Goal: Task Accomplishment & Management: Use online tool/utility

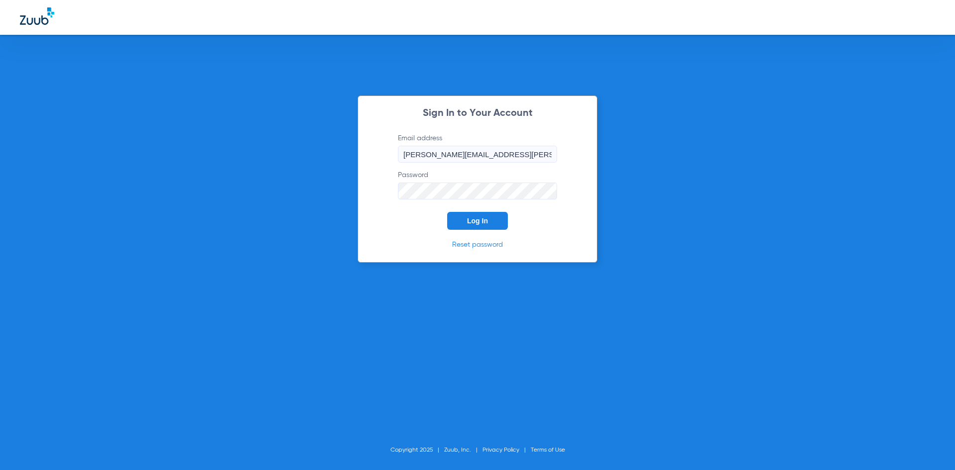
click at [480, 222] on span "Log In" at bounding box center [477, 221] width 21 height 8
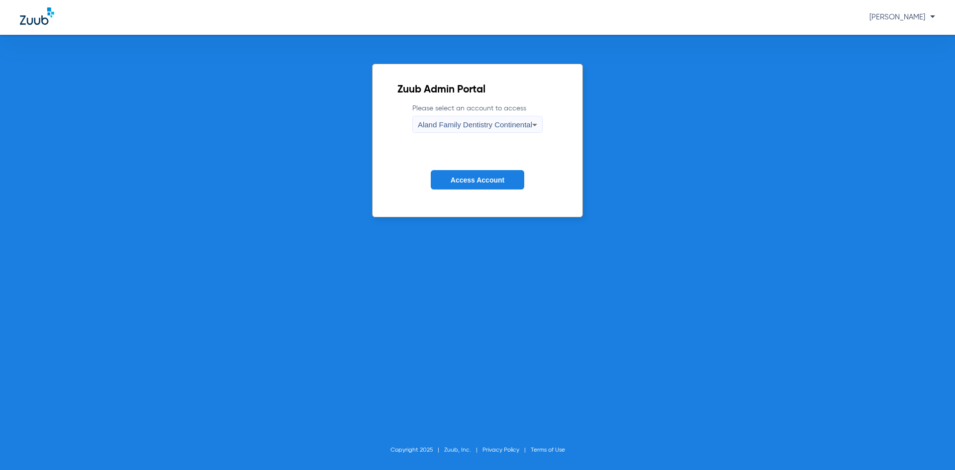
click at [468, 125] on span "Aland Family Dentistry Continental" at bounding box center [475, 124] width 114 height 8
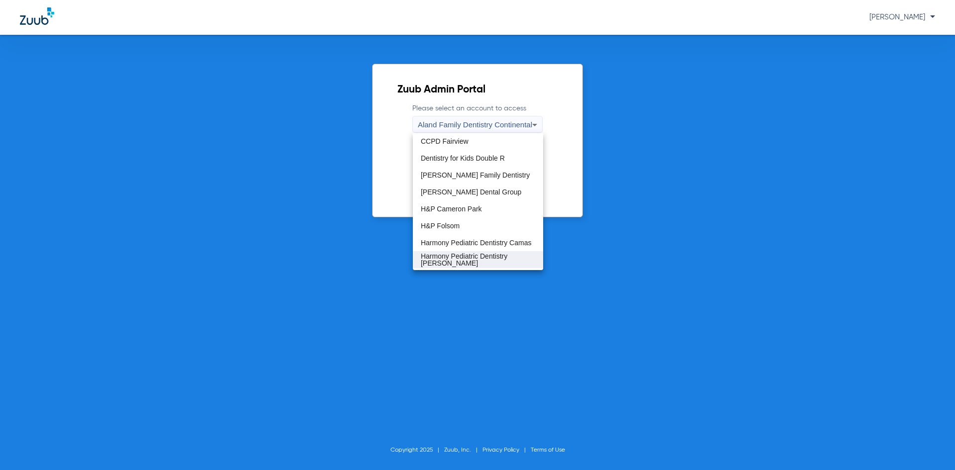
scroll to position [50, 0]
click at [475, 211] on span "H&P Cameron Park" at bounding box center [451, 210] width 61 height 7
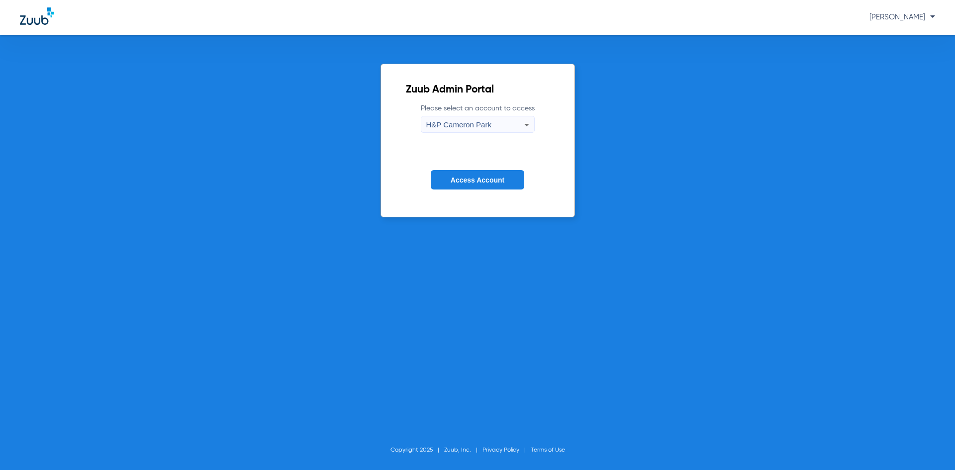
click at [475, 178] on span "Access Account" at bounding box center [478, 180] width 54 height 8
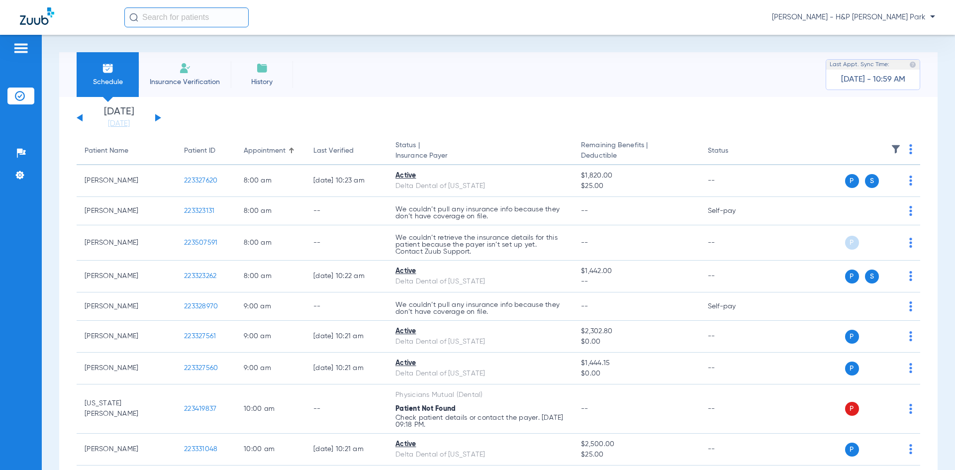
click at [158, 117] on button at bounding box center [158, 117] width 6 height 7
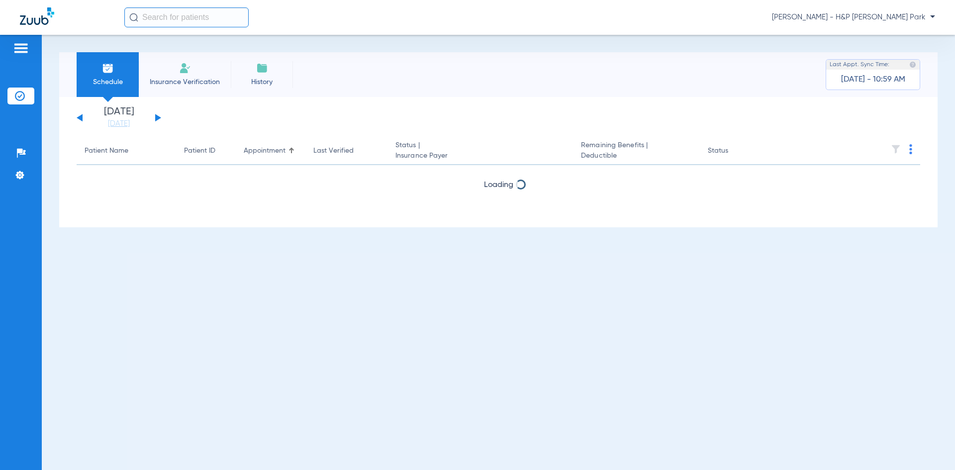
click at [158, 117] on button at bounding box center [158, 117] width 6 height 7
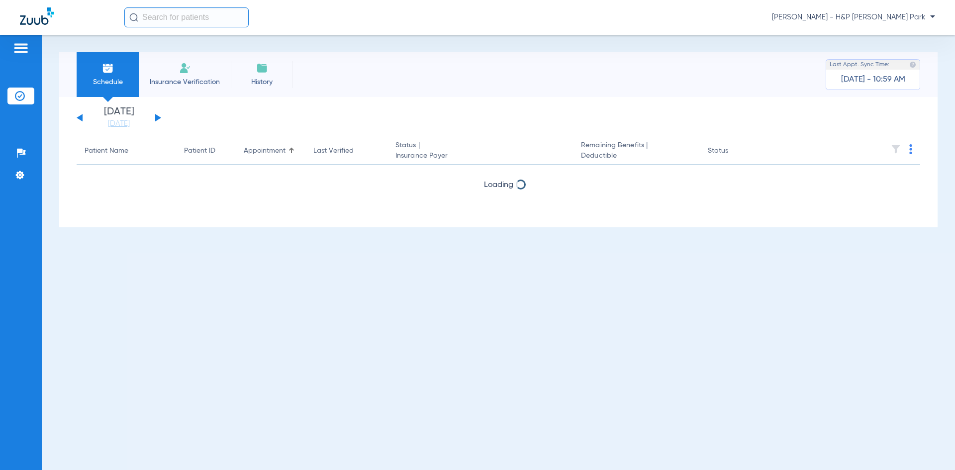
click at [158, 117] on button at bounding box center [158, 117] width 6 height 7
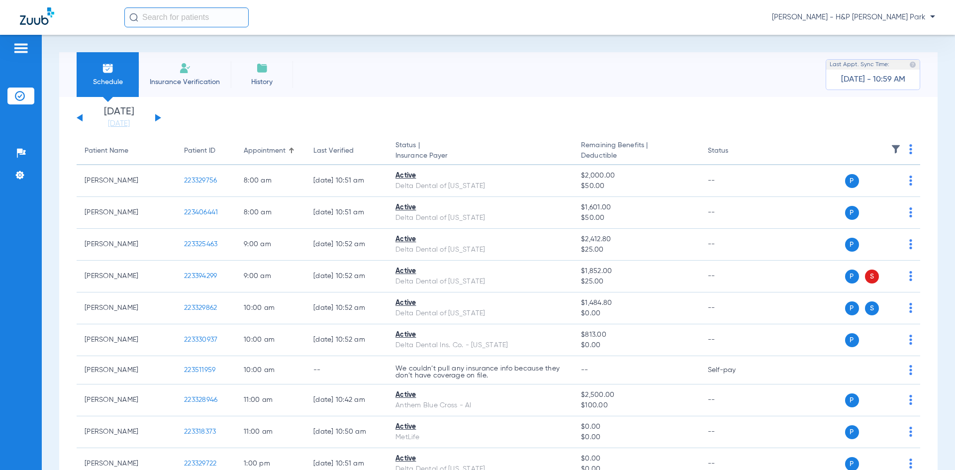
click at [909, 148] on img at bounding box center [910, 149] width 3 height 10
click at [857, 187] on span "Verify All" at bounding box center [865, 188] width 62 height 7
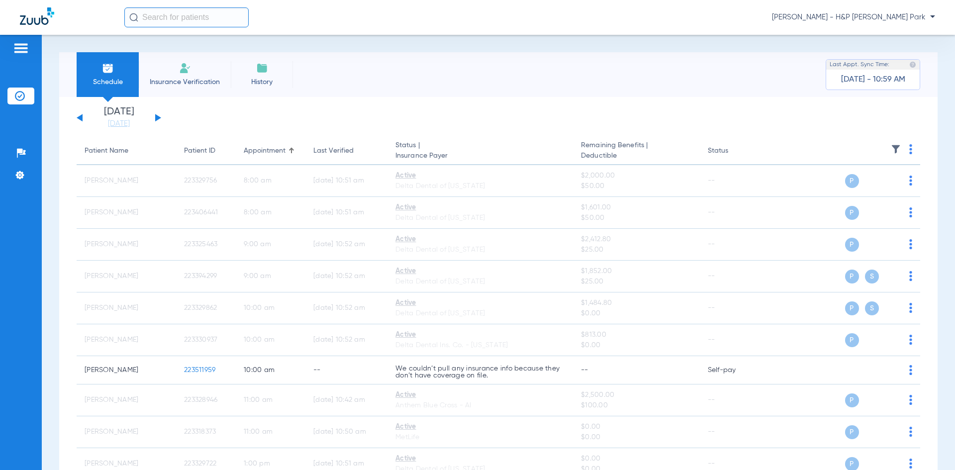
click at [157, 119] on button at bounding box center [158, 117] width 6 height 7
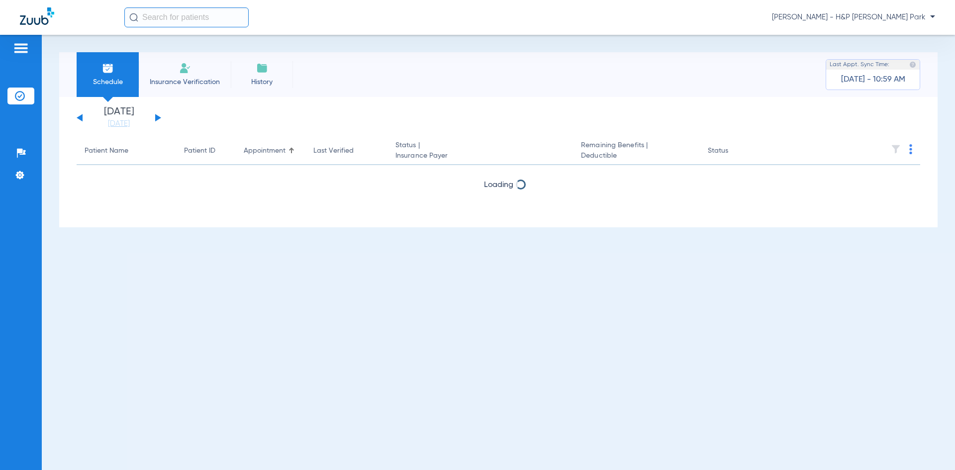
click at [157, 119] on button at bounding box center [158, 117] width 6 height 7
click at [158, 119] on button at bounding box center [158, 117] width 6 height 7
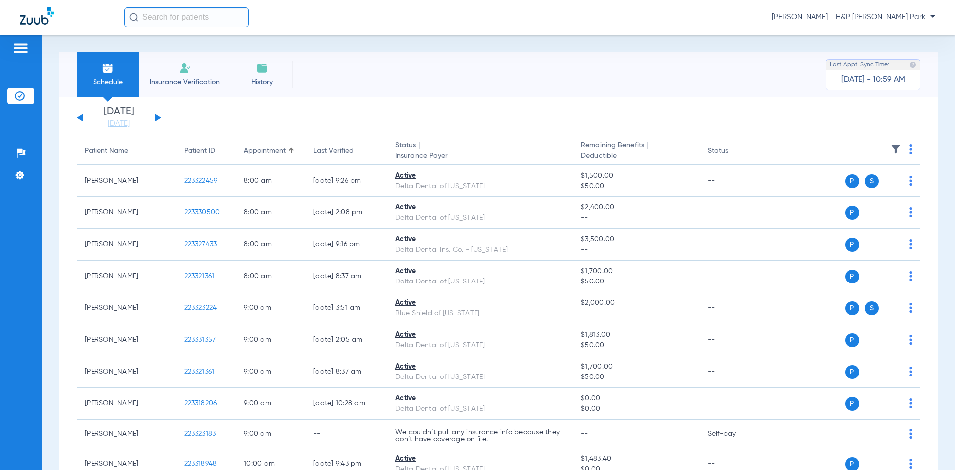
click at [909, 146] on img at bounding box center [910, 149] width 3 height 10
click at [867, 186] on span "Verify All" at bounding box center [865, 188] width 62 height 7
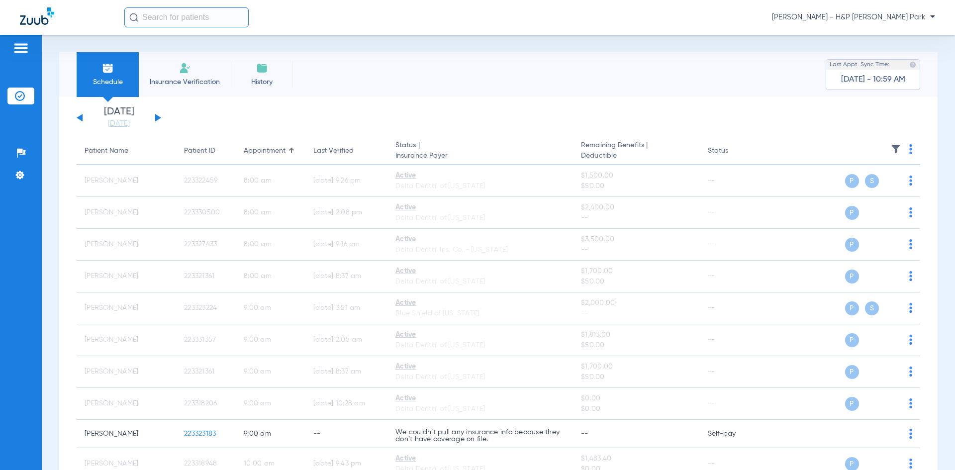
click at [888, 21] on span "[PERSON_NAME] - H&P [PERSON_NAME] Park" at bounding box center [853, 17] width 163 height 10
click at [886, 32] on span "Account Selection" at bounding box center [898, 35] width 56 height 7
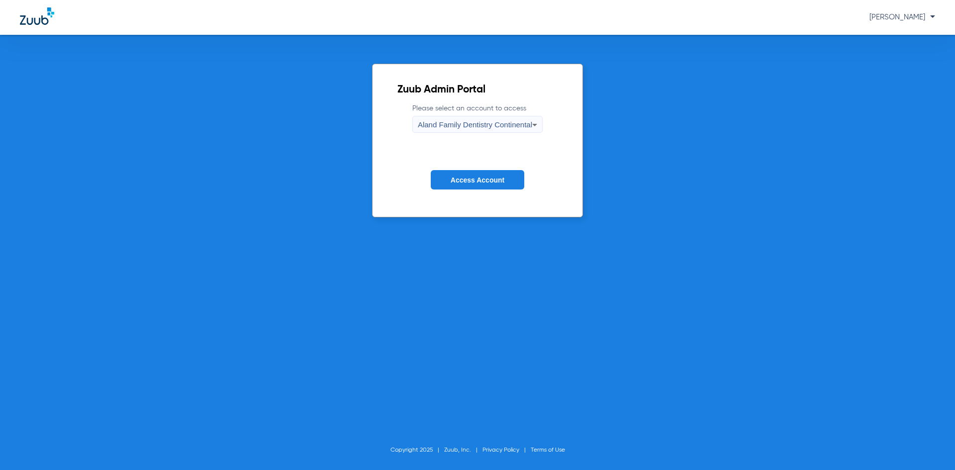
click at [529, 131] on div "Aland Family Dentistry Continental" at bounding box center [475, 124] width 114 height 17
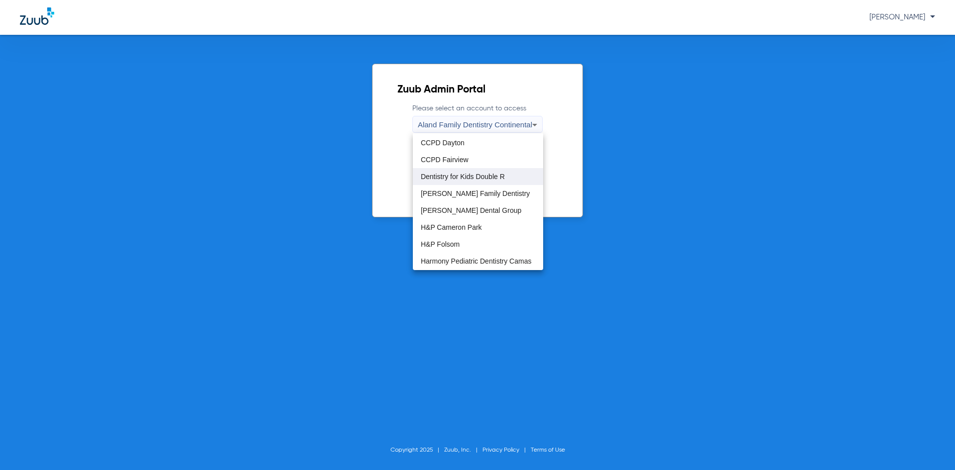
scroll to position [50, 0]
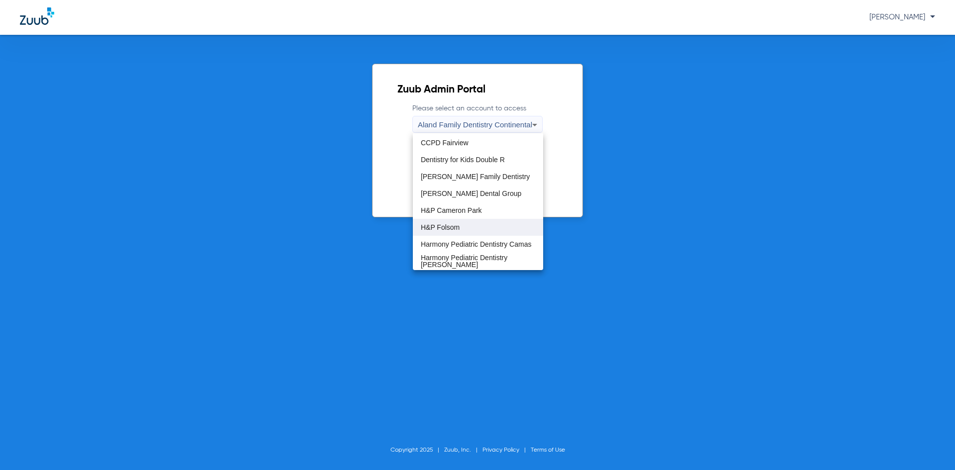
click at [465, 224] on mat-option "H&P Folsom" at bounding box center [478, 227] width 130 height 17
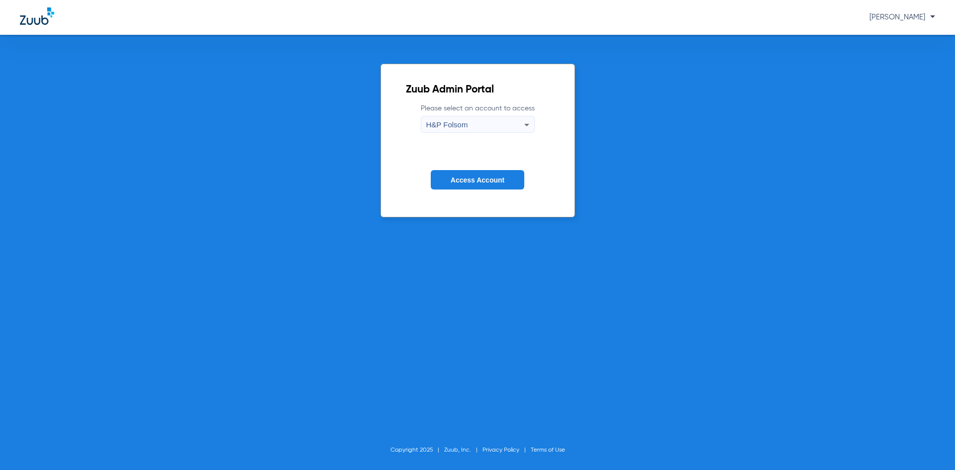
click at [471, 184] on span "Access Account" at bounding box center [478, 180] width 54 height 8
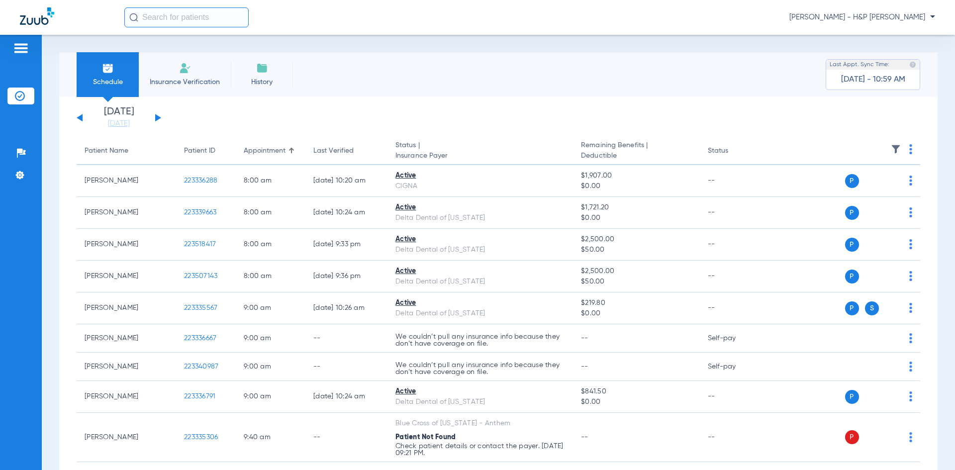
click at [155, 118] on button at bounding box center [158, 117] width 6 height 7
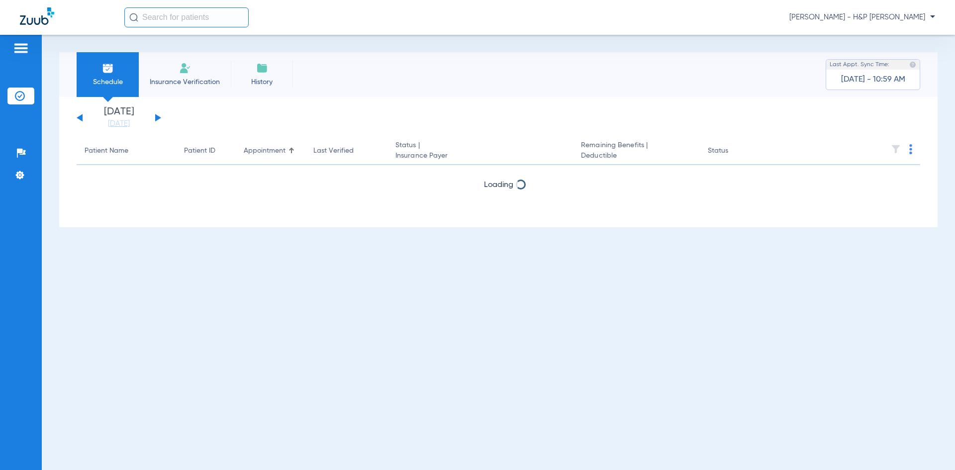
click at [155, 118] on button at bounding box center [158, 117] width 6 height 7
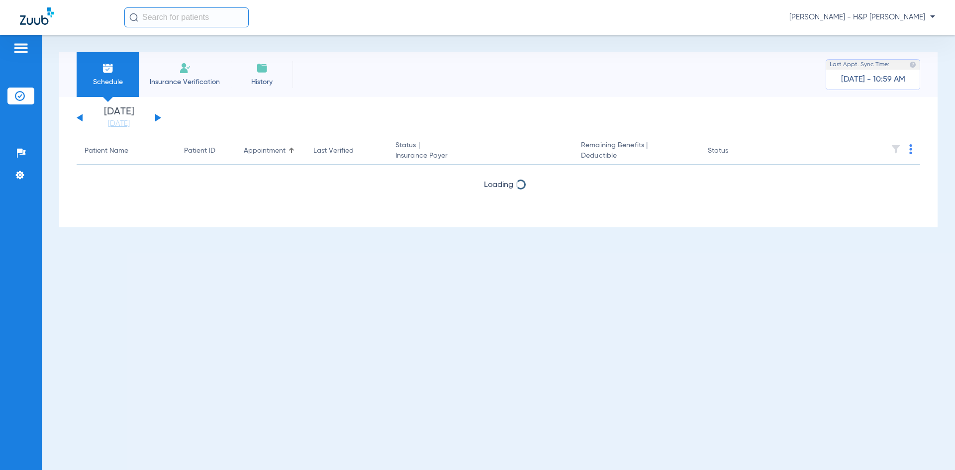
click at [155, 118] on button at bounding box center [158, 117] width 6 height 7
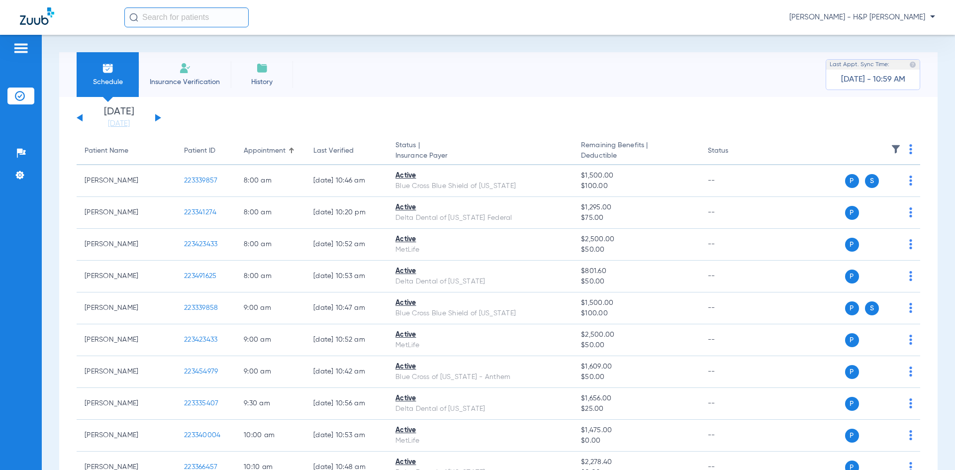
click at [909, 151] on img at bounding box center [910, 149] width 3 height 10
click at [853, 188] on span "Verify All" at bounding box center [865, 188] width 62 height 7
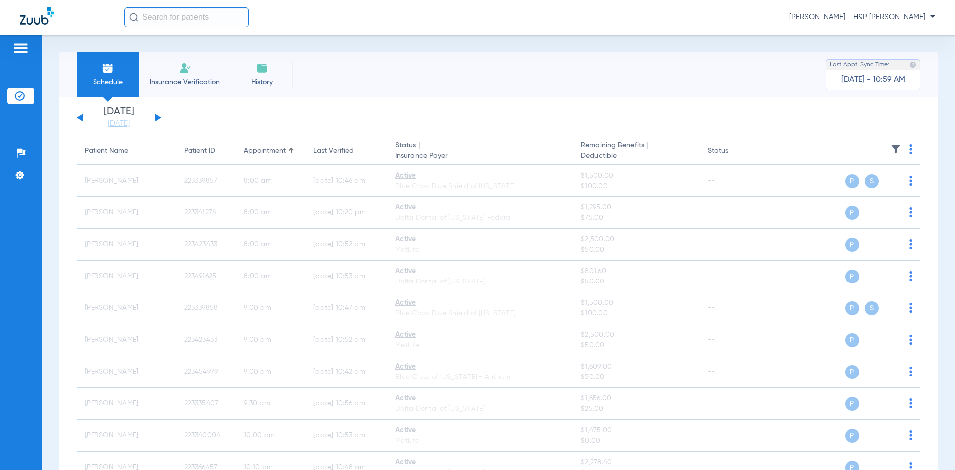
click at [158, 116] on button at bounding box center [158, 117] width 6 height 7
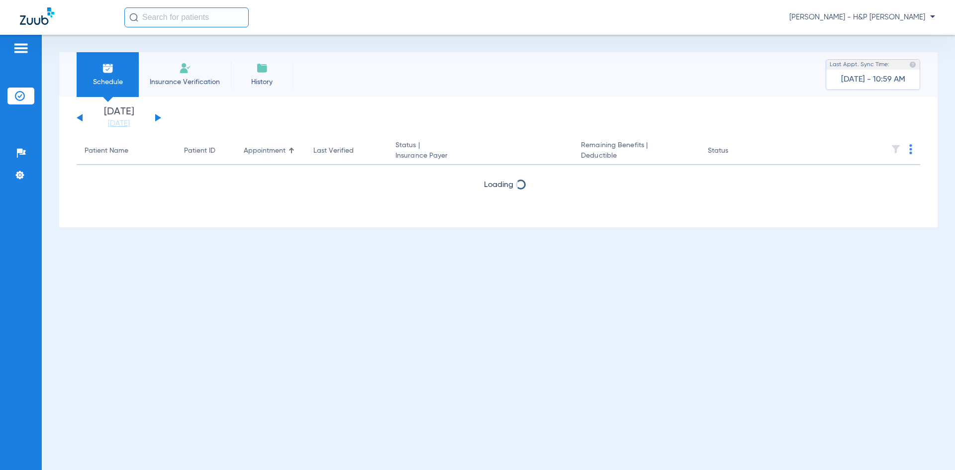
click at [158, 116] on button at bounding box center [158, 117] width 6 height 7
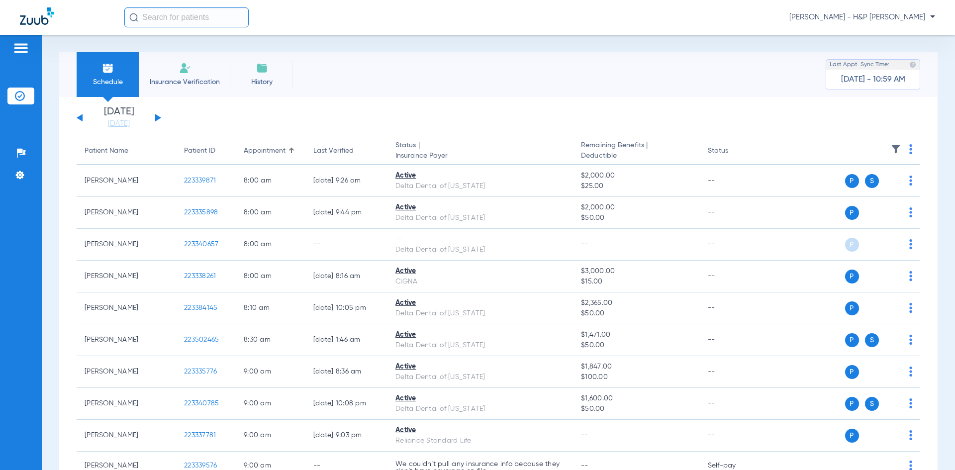
click at [909, 151] on img at bounding box center [910, 149] width 3 height 10
click at [850, 186] on span "Verify All" at bounding box center [865, 188] width 62 height 7
